Goal: Transaction & Acquisition: Subscribe to service/newsletter

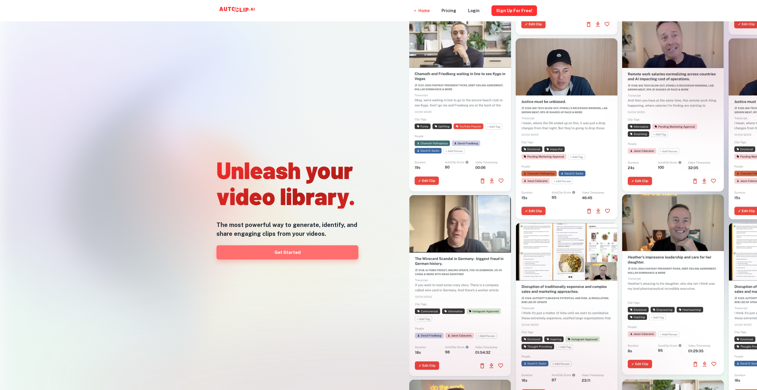
click at [307, 259] on link "Get Started" at bounding box center [288, 252] width 142 height 14
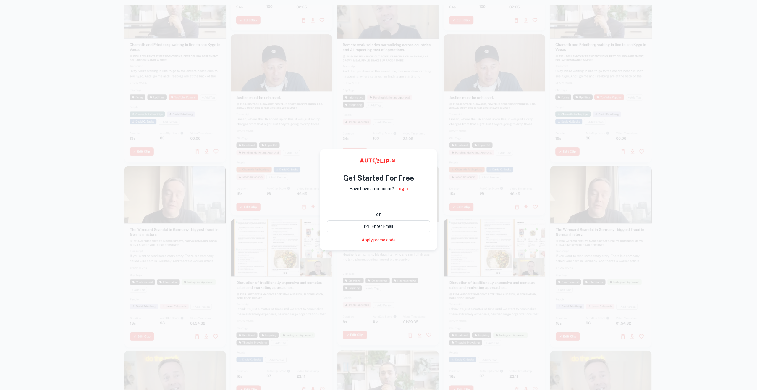
click at [279, 171] on div at bounding box center [282, 124] width 102 height 181
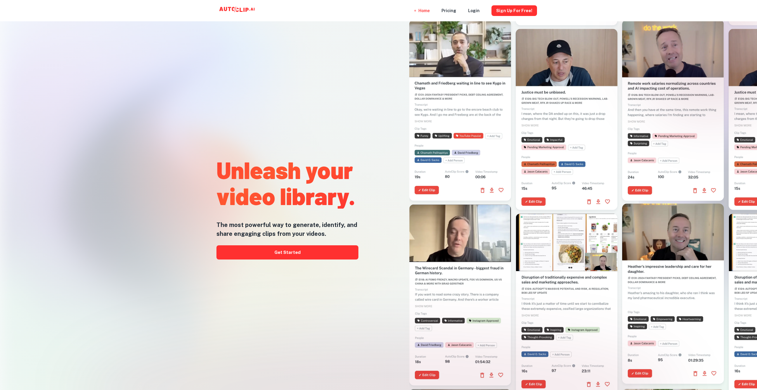
drag, startPoint x: 259, startPoint y: 267, endPoint x: 262, endPoint y: 259, distance: 8.1
click at [259, 267] on div "Unleash your video library. The most powerful way to generate, identify, and sh…" at bounding box center [288, 207] width 142 height 390
click at [264, 254] on link "Get Started" at bounding box center [288, 252] width 142 height 14
